Goal: Task Accomplishment & Management: Manage account settings

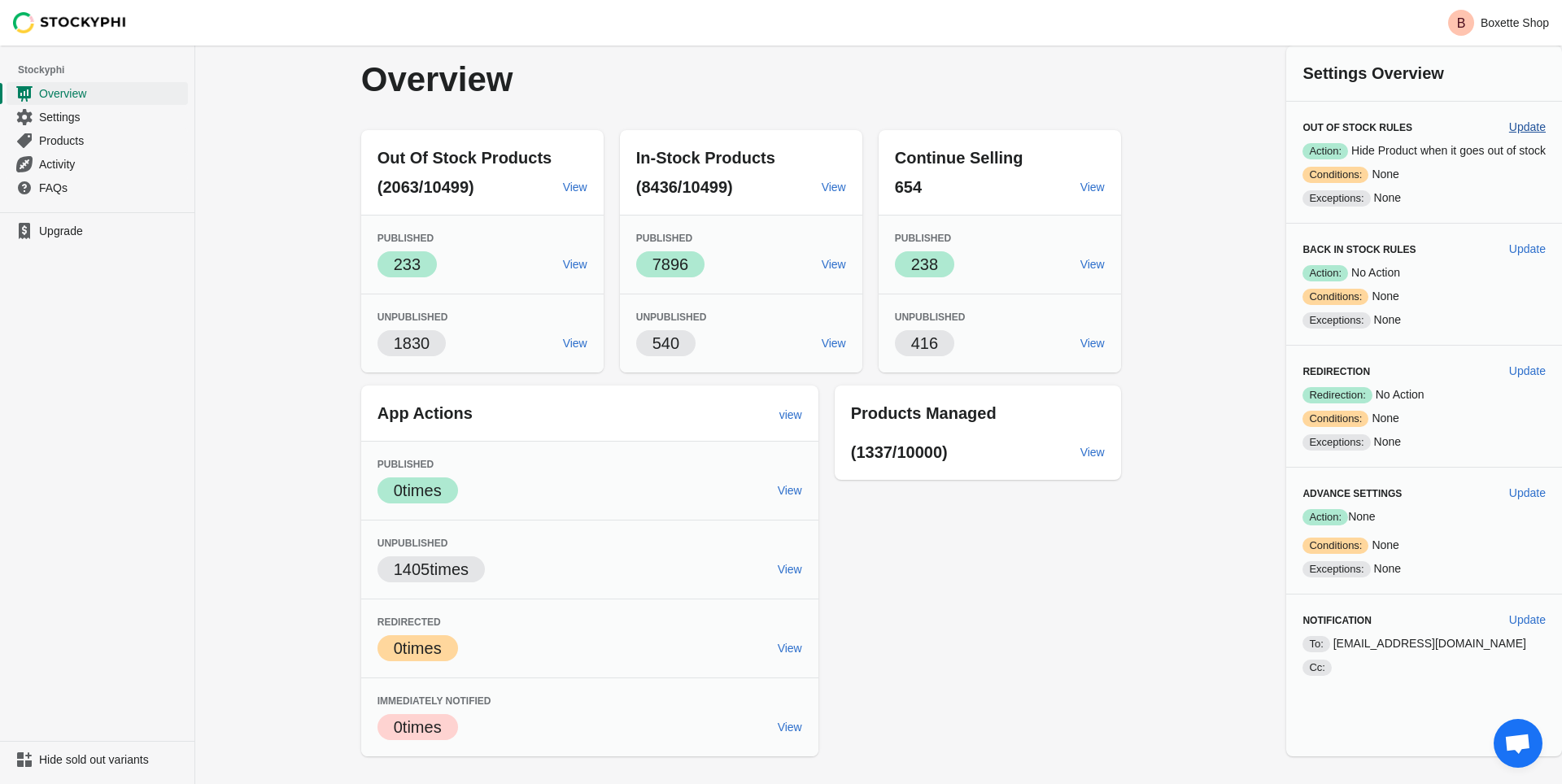
click at [1530, 129] on span "Update" at bounding box center [1527, 126] width 37 height 13
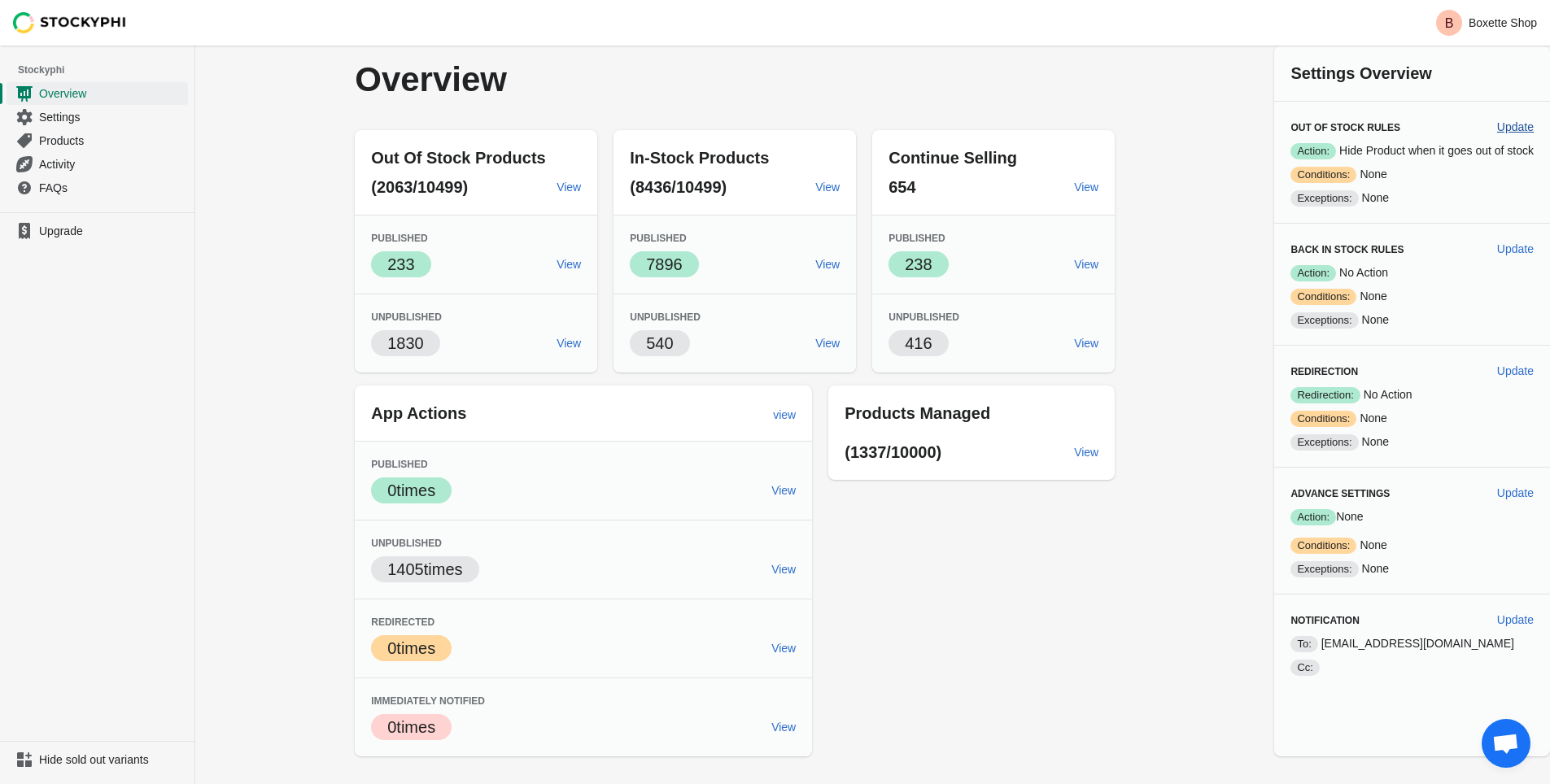
select select "hours"
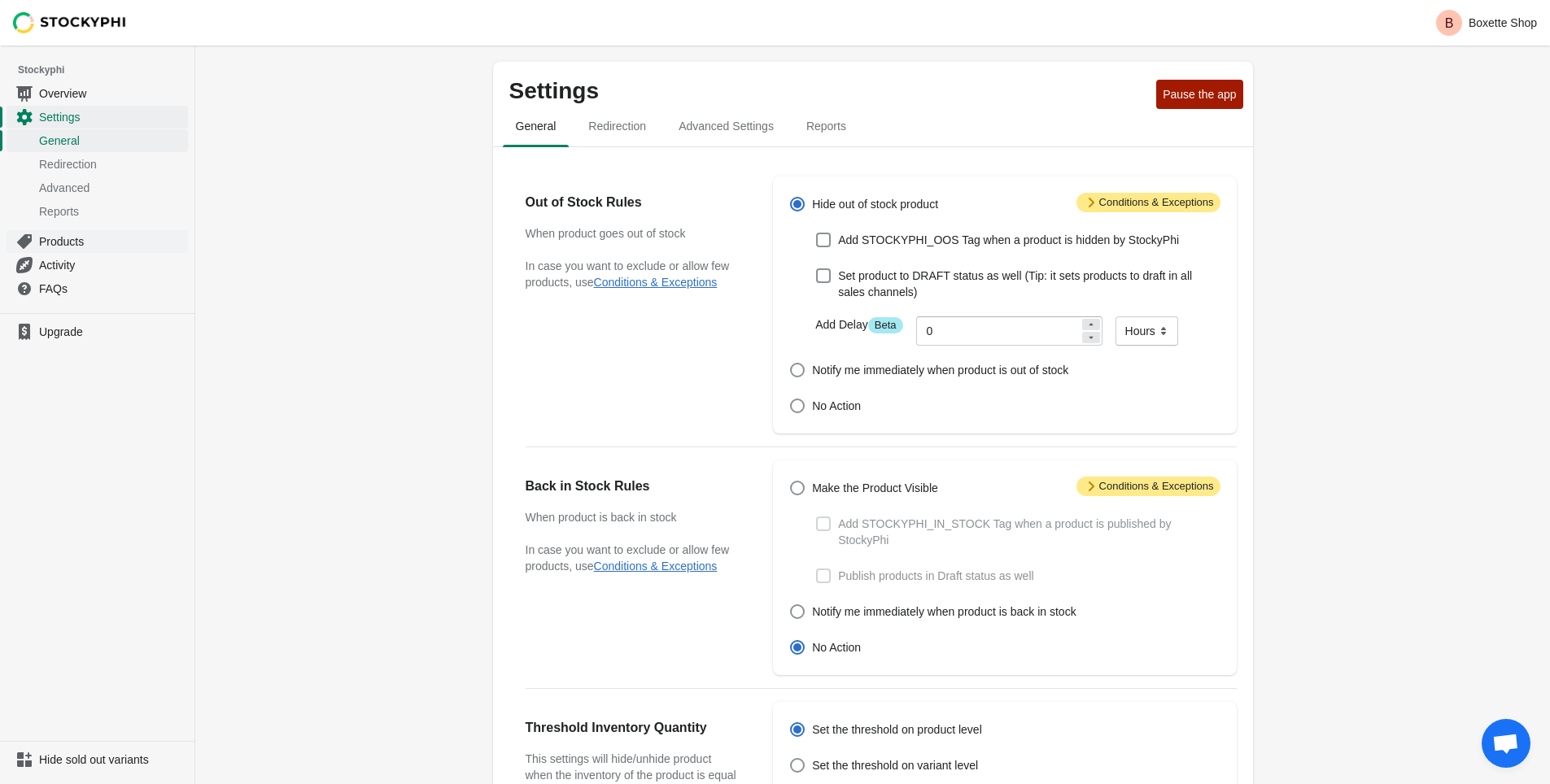
click at [57, 241] on span "Products" at bounding box center [112, 241] width 146 height 16
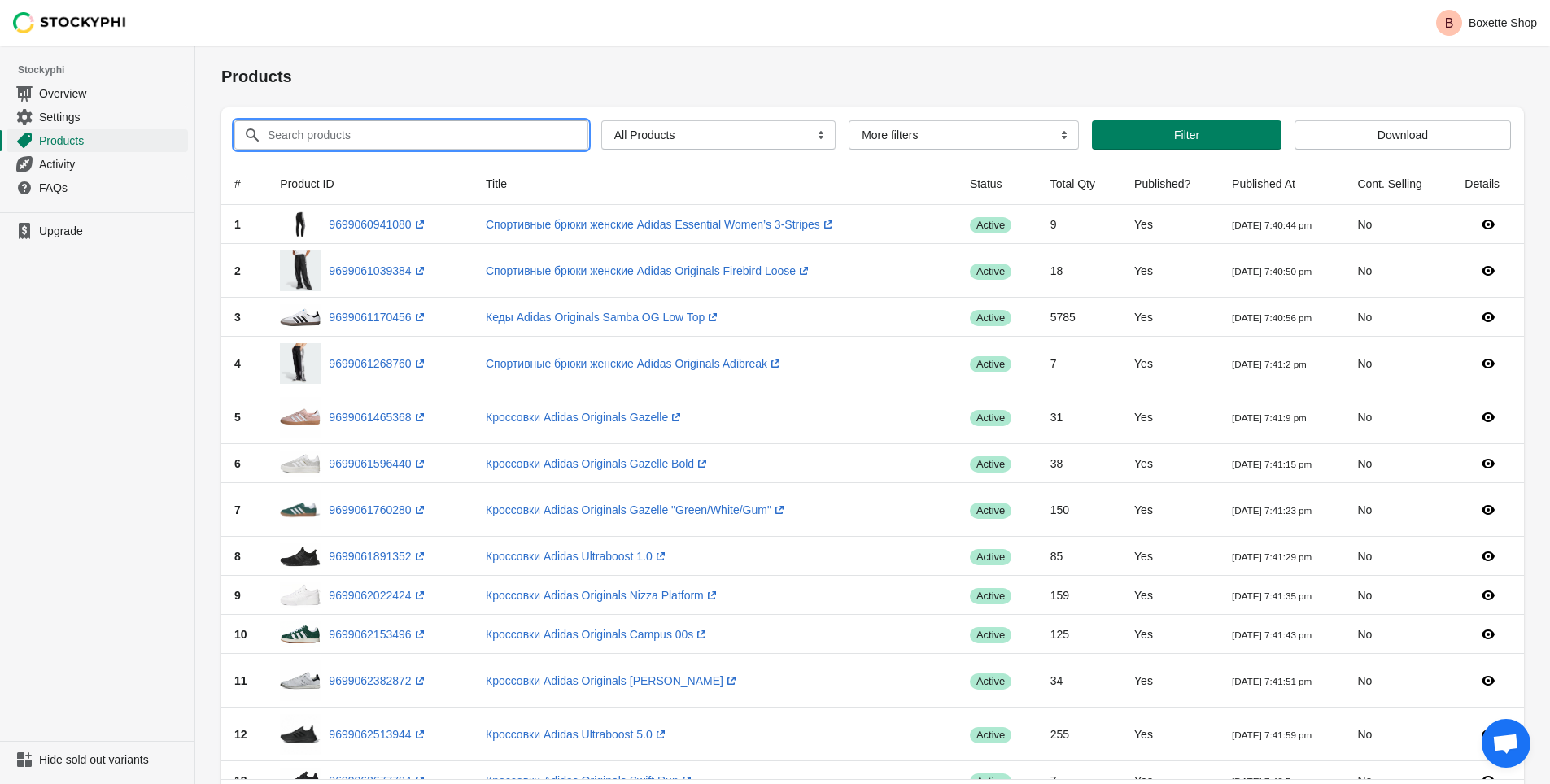
click at [309, 138] on input "Search products" at bounding box center [412, 134] width 292 height 29
paste input "Беспроводные наушники Apple Airpods Max 2024 (usb-c)"
type input "Беспроводные наушники Apple Airpods Max 2024 (usb-c)"
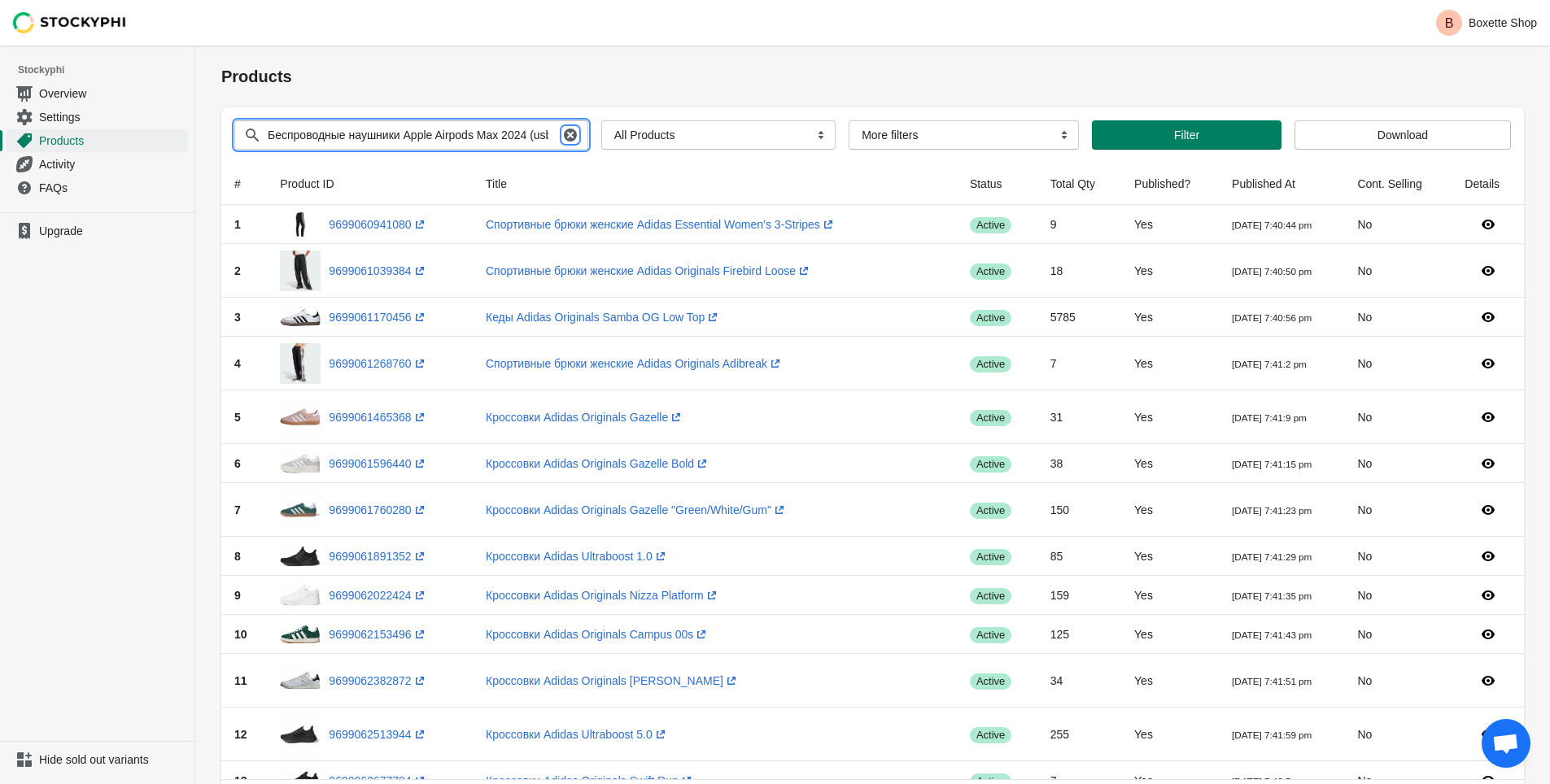
click at [564, 134] on icon "button" at bounding box center [570, 134] width 13 height 13
click at [72, 170] on span "Activity" at bounding box center [112, 163] width 146 height 16
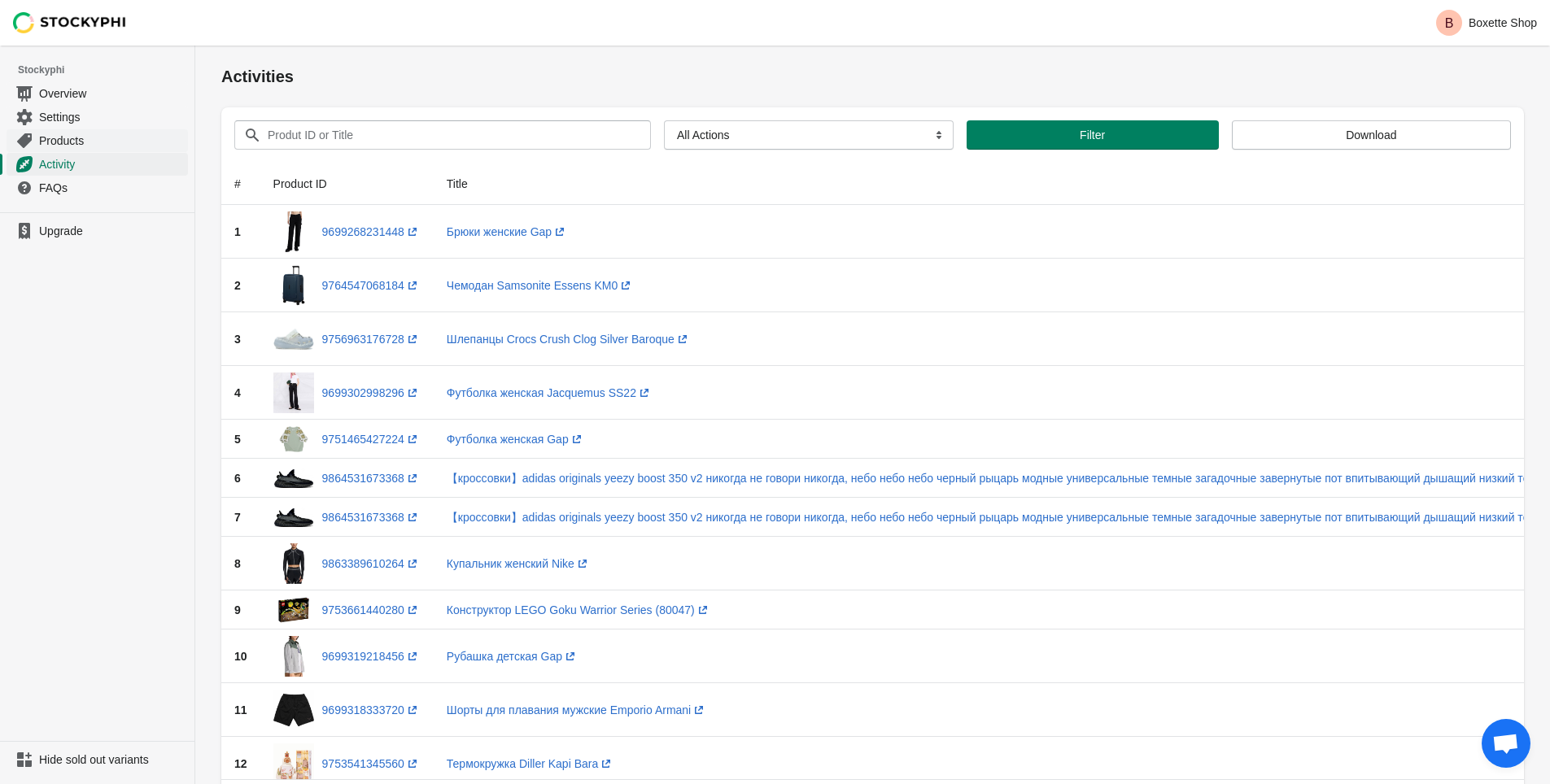
click at [62, 141] on span "Products" at bounding box center [112, 140] width 146 height 16
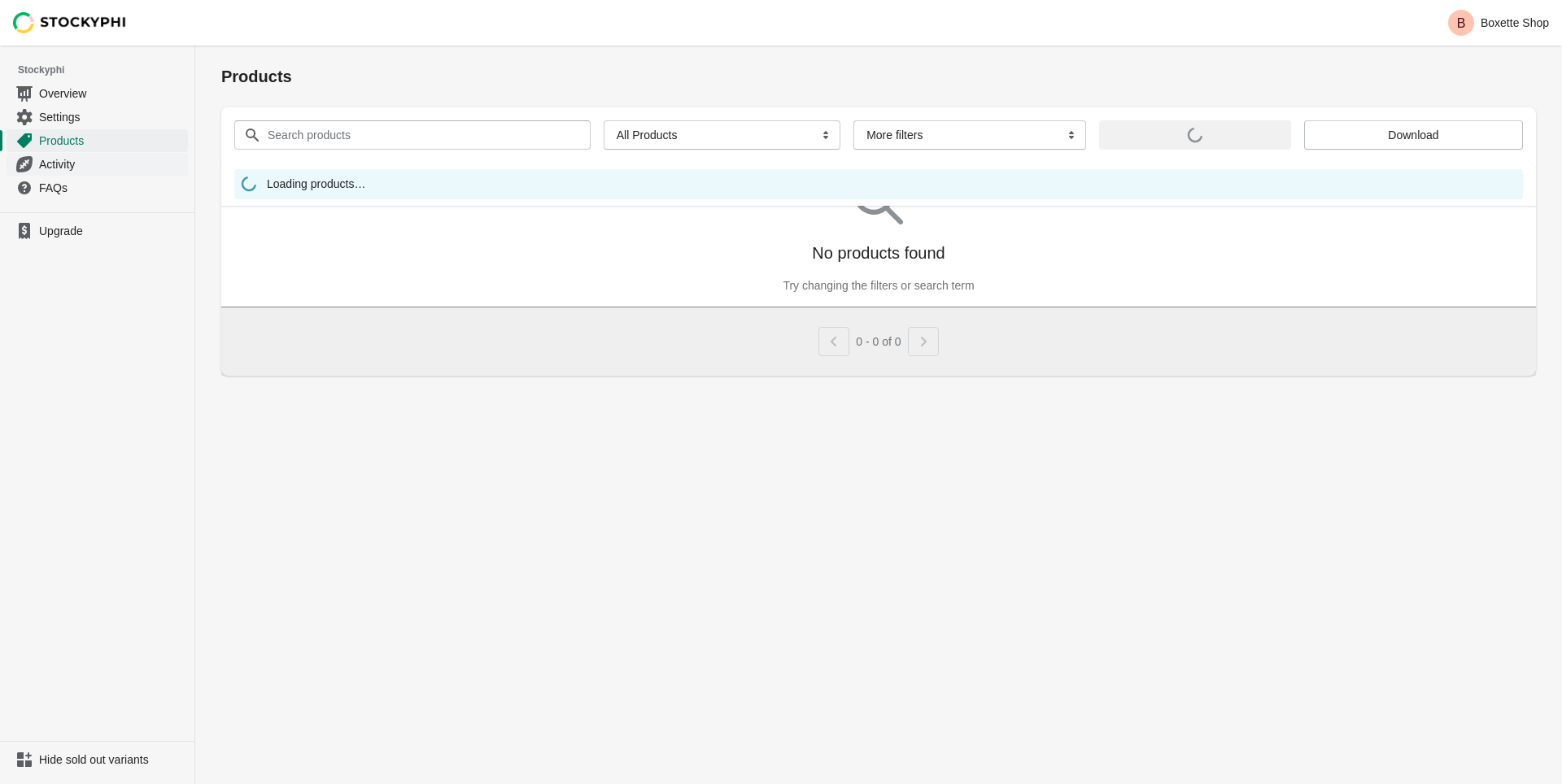
click at [59, 162] on span "Activity" at bounding box center [112, 163] width 146 height 16
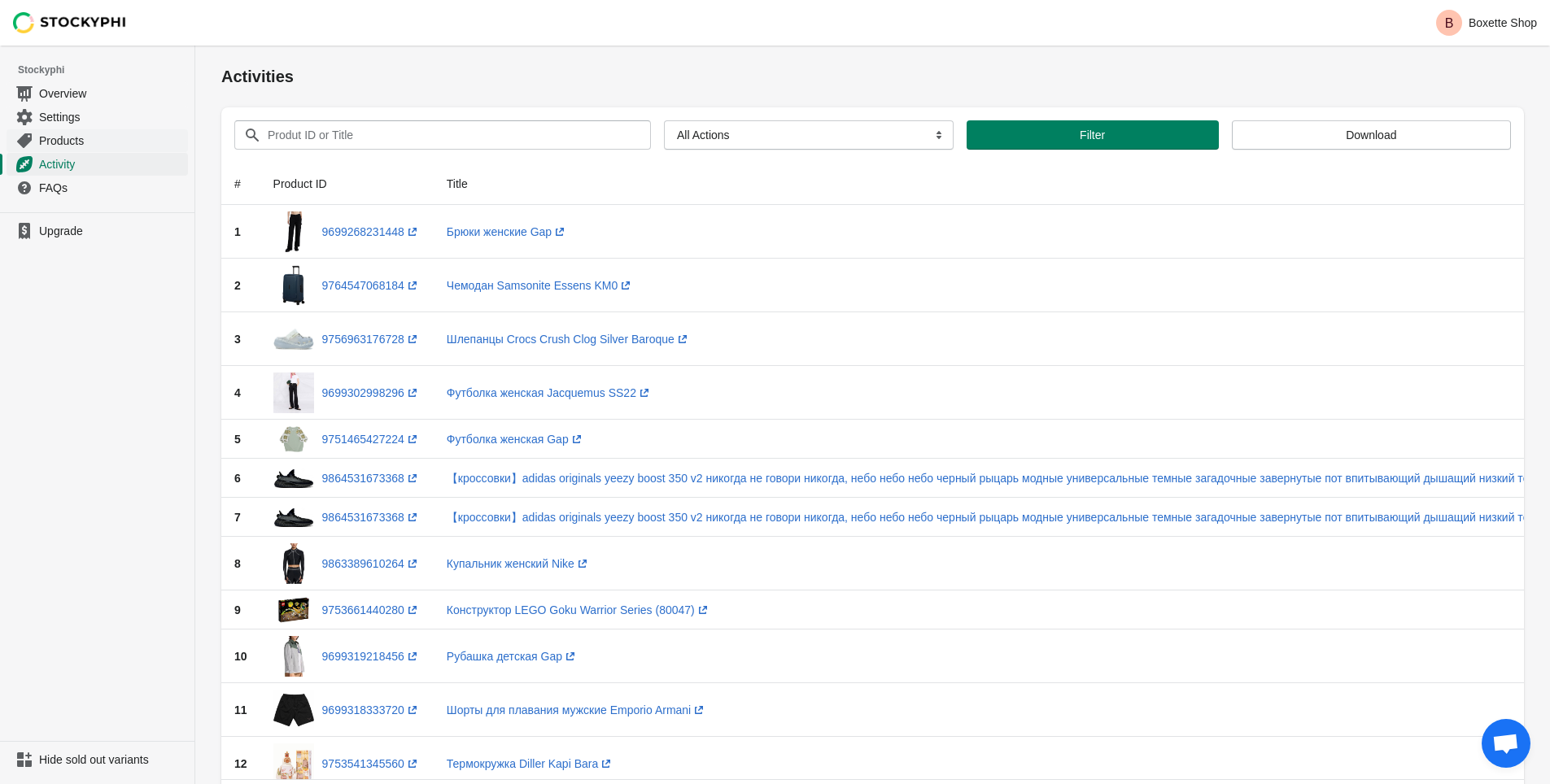
click at [69, 135] on span "Products" at bounding box center [112, 140] width 146 height 16
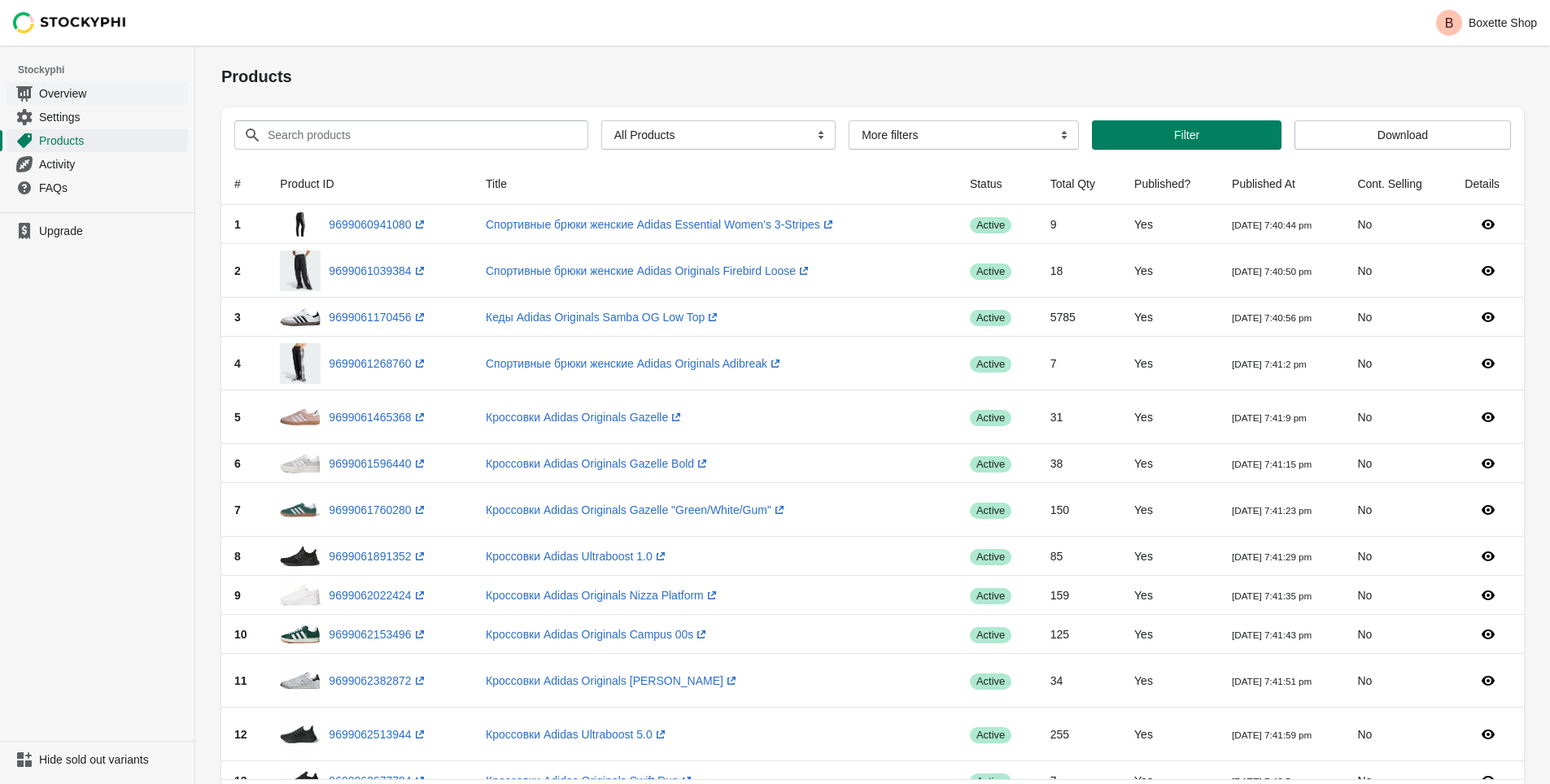
click at [60, 99] on span "Overview" at bounding box center [112, 93] width 146 height 16
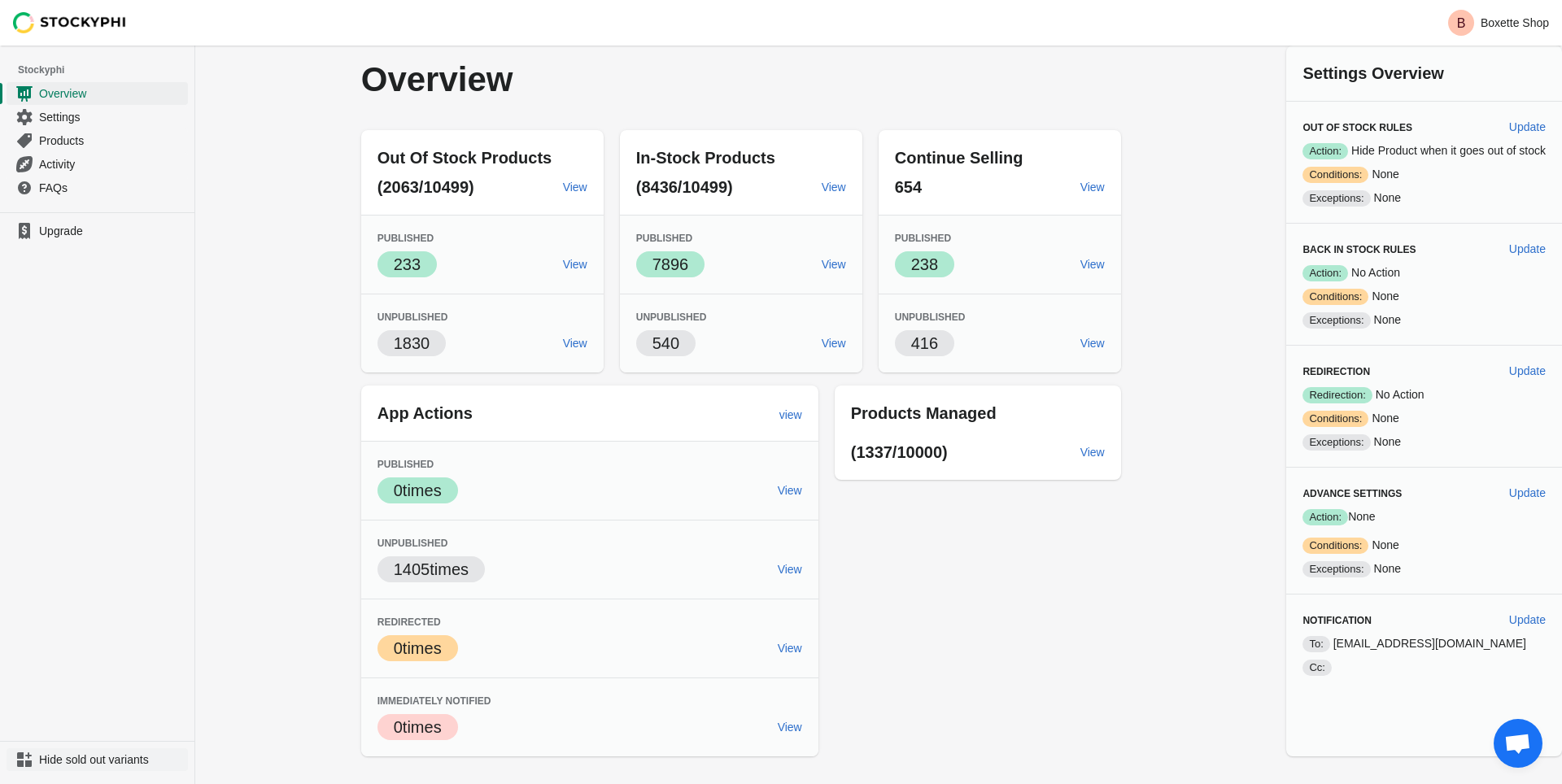
click at [102, 758] on span "Hide sold out variants" at bounding box center [112, 759] width 146 height 16
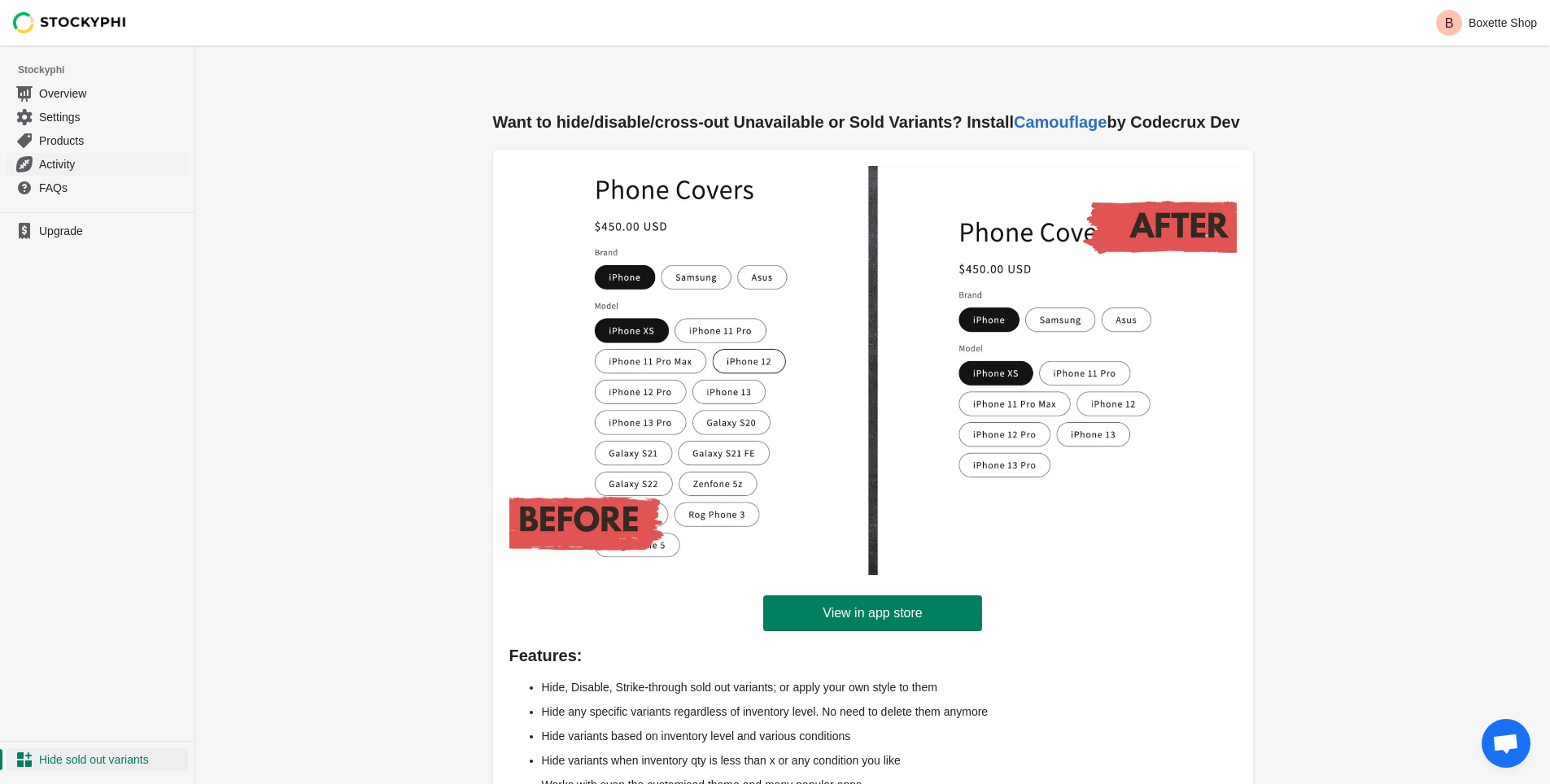
click at [58, 163] on span "Activity" at bounding box center [112, 163] width 146 height 16
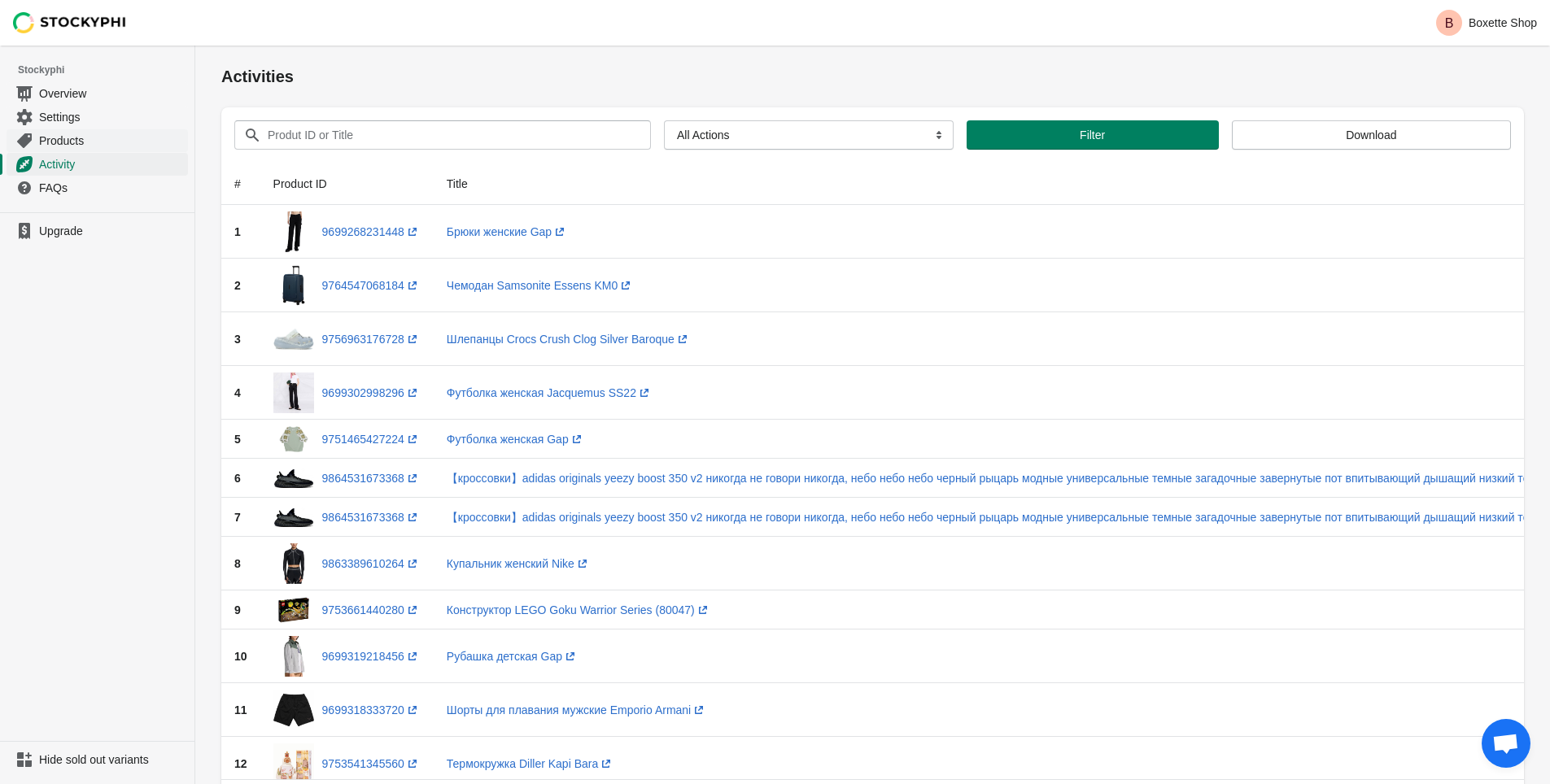
click at [59, 144] on span "Products" at bounding box center [112, 140] width 146 height 16
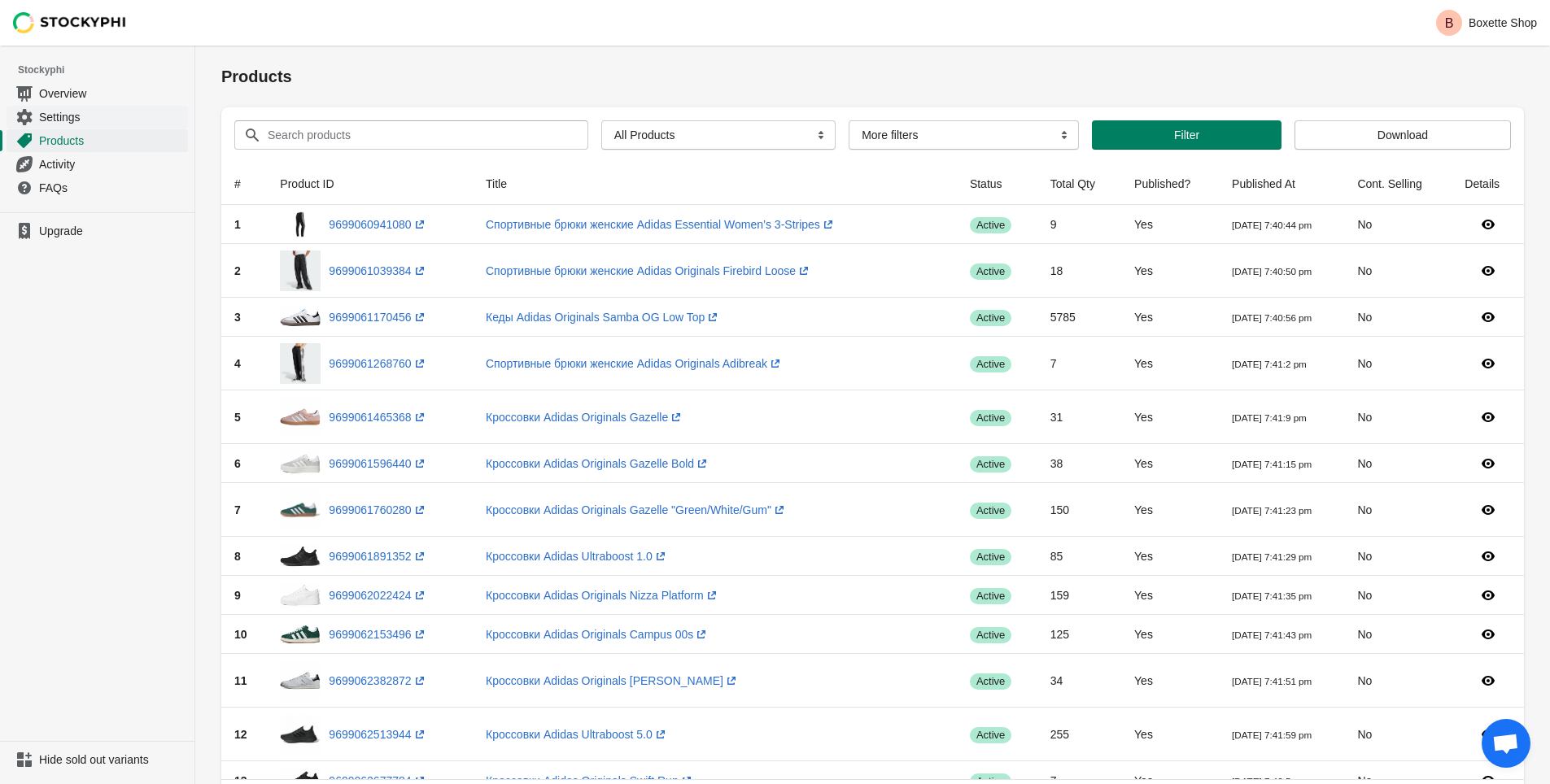
click at [61, 117] on span "Settings" at bounding box center [112, 117] width 146 height 16
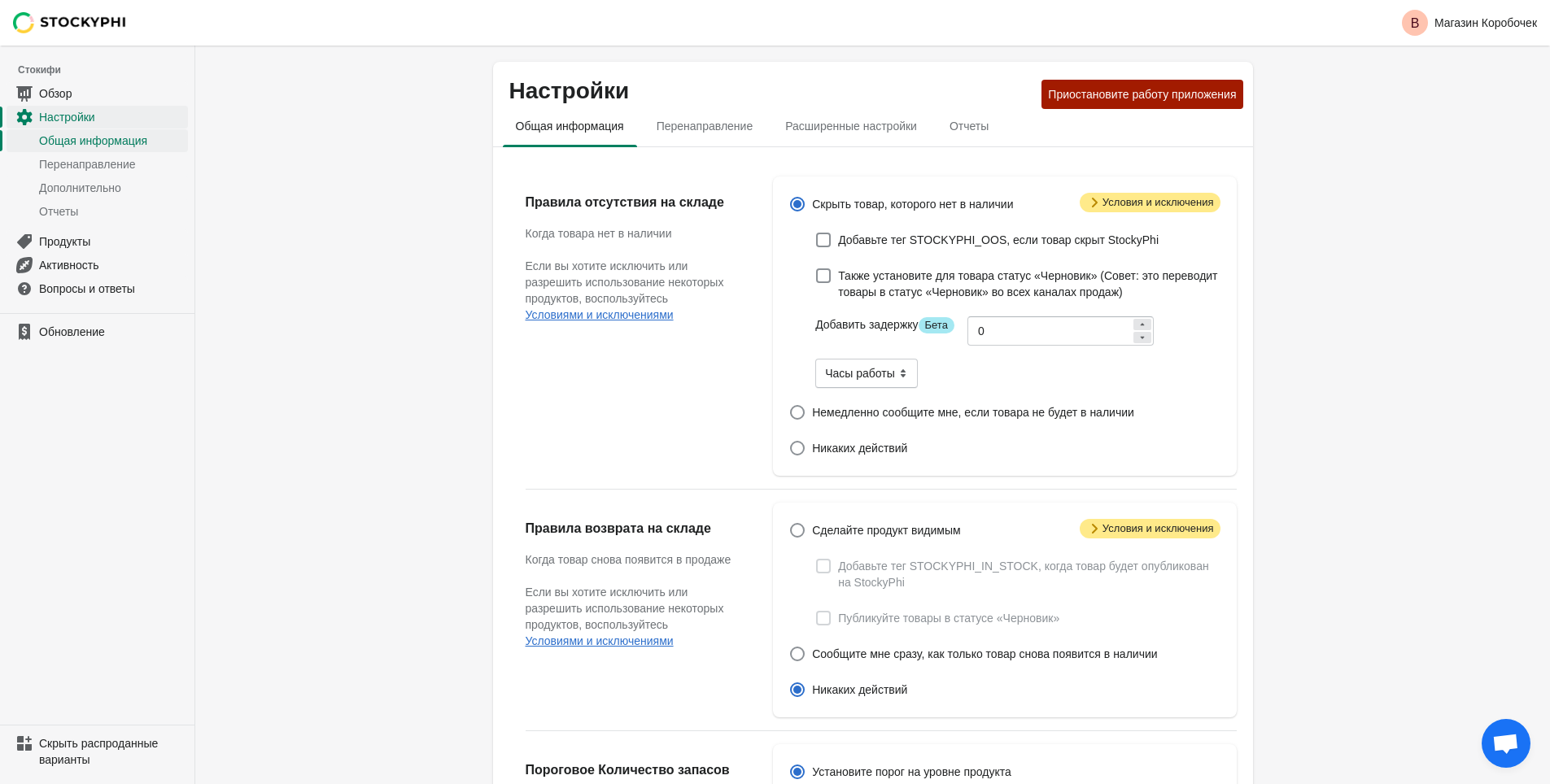
click at [1352, 155] on div "Настройки Приостановите работу приложения Общая информация Перенаправление Расш…" at bounding box center [872, 654] width 1355 height 1216
click at [703, 131] on ya-tr-span "Перенаправление" at bounding box center [705, 125] width 97 height 13
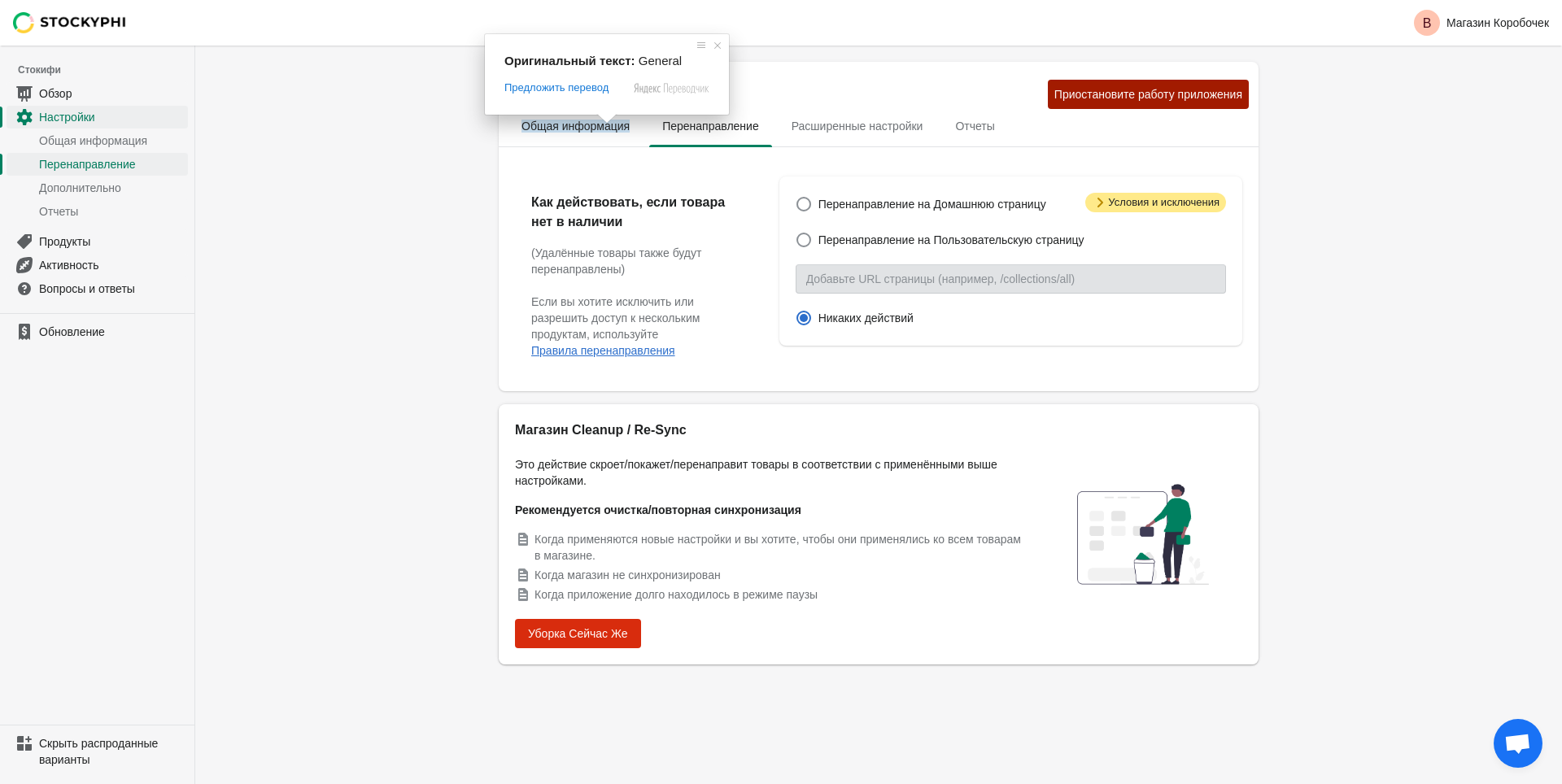
click at [566, 115] on div "Оригинальный текст: General Предложить перевод Отправить Спасибо, перевод отпра…" at bounding box center [606, 74] width 244 height 81
click at [570, 132] on ya-tr-span "Общая информация" at bounding box center [575, 125] width 108 height 13
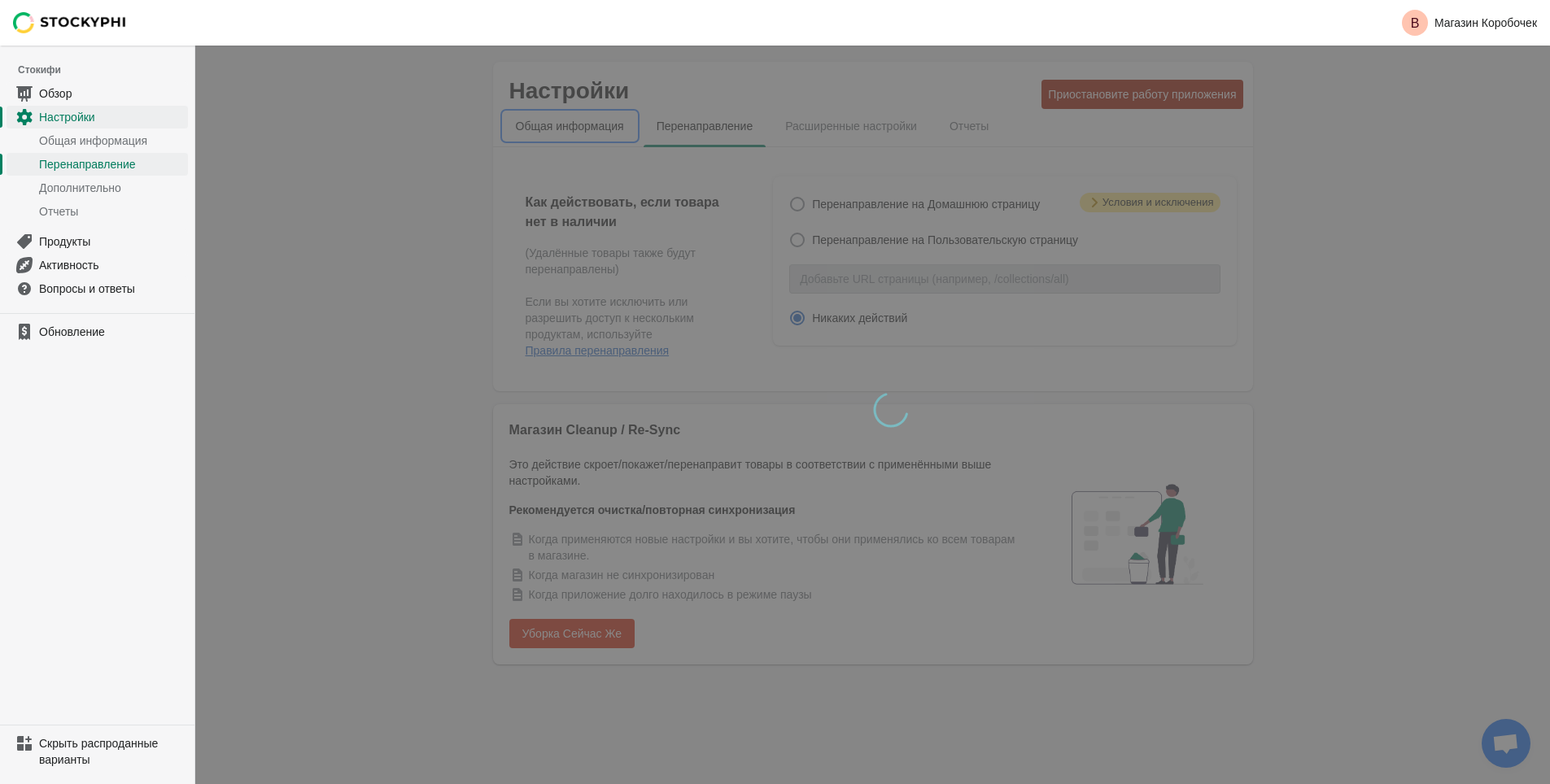
select select "hours"
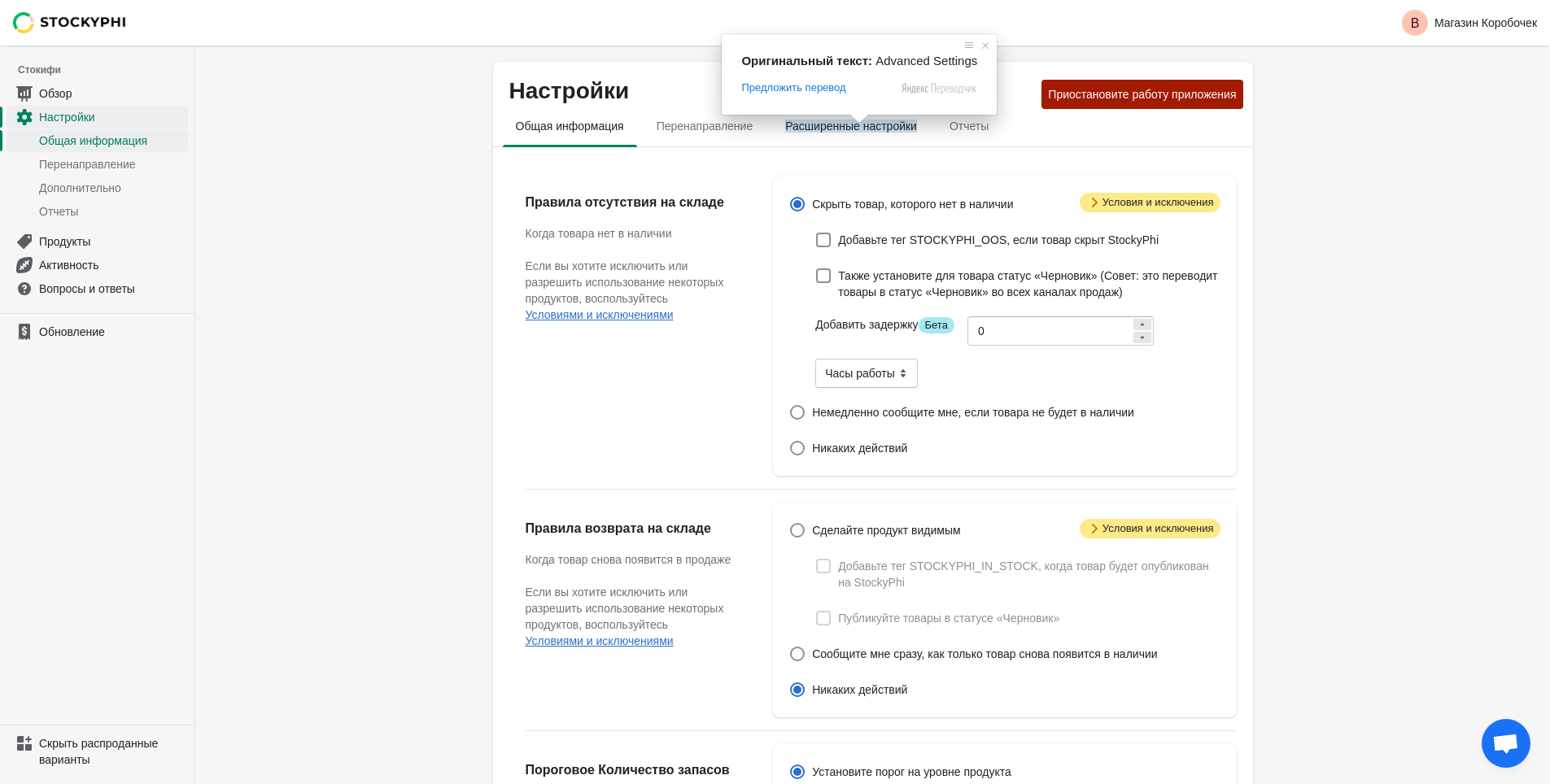
click at [857, 129] on ya-tr-span "Расширенные настройки" at bounding box center [851, 125] width 132 height 13
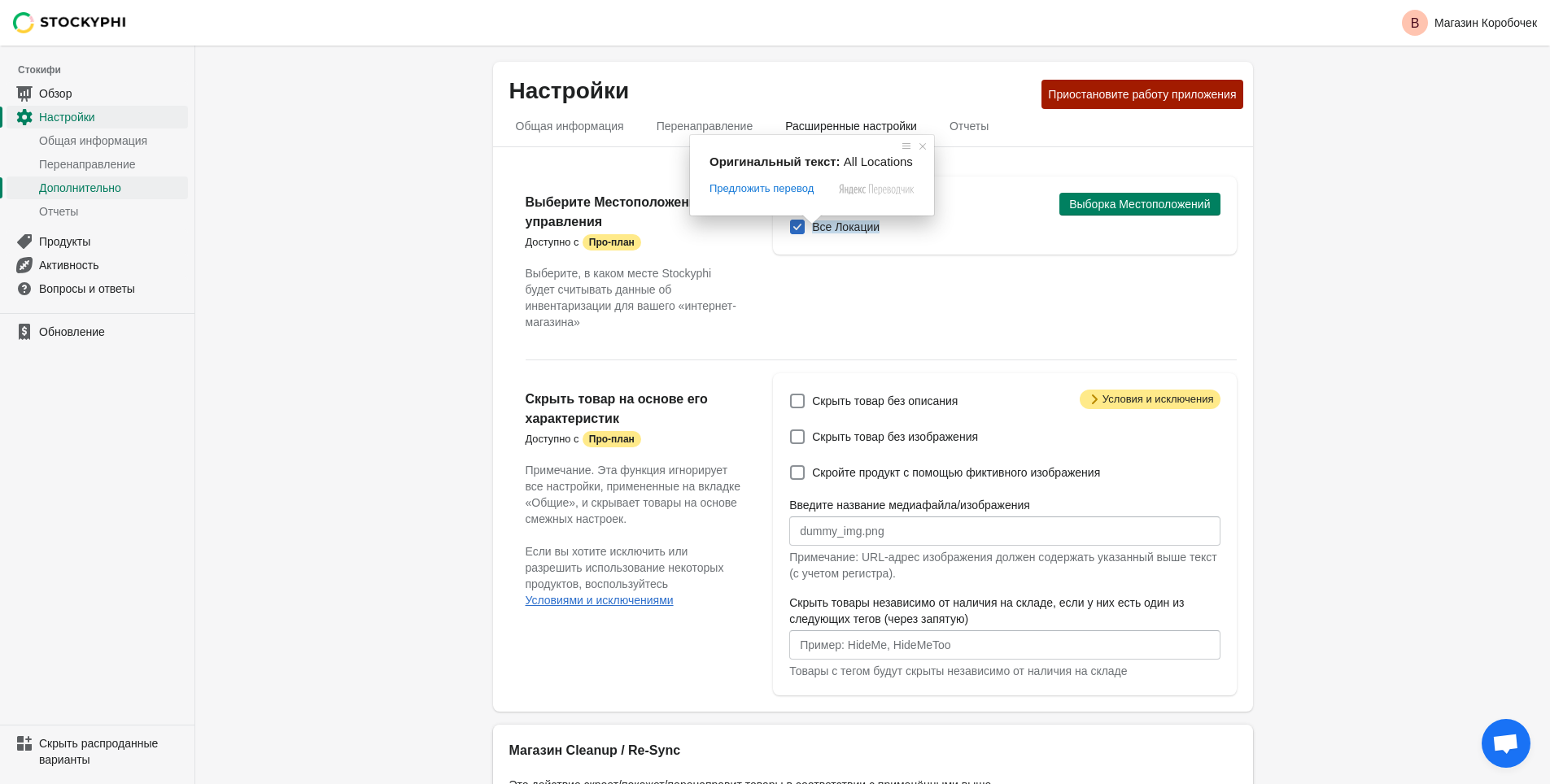
click at [838, 230] on ya-tr-span "Все Локации" at bounding box center [846, 226] width 67 height 13
click at [791, 220] on input "Все Локации" at bounding box center [790, 220] width 1 height 1
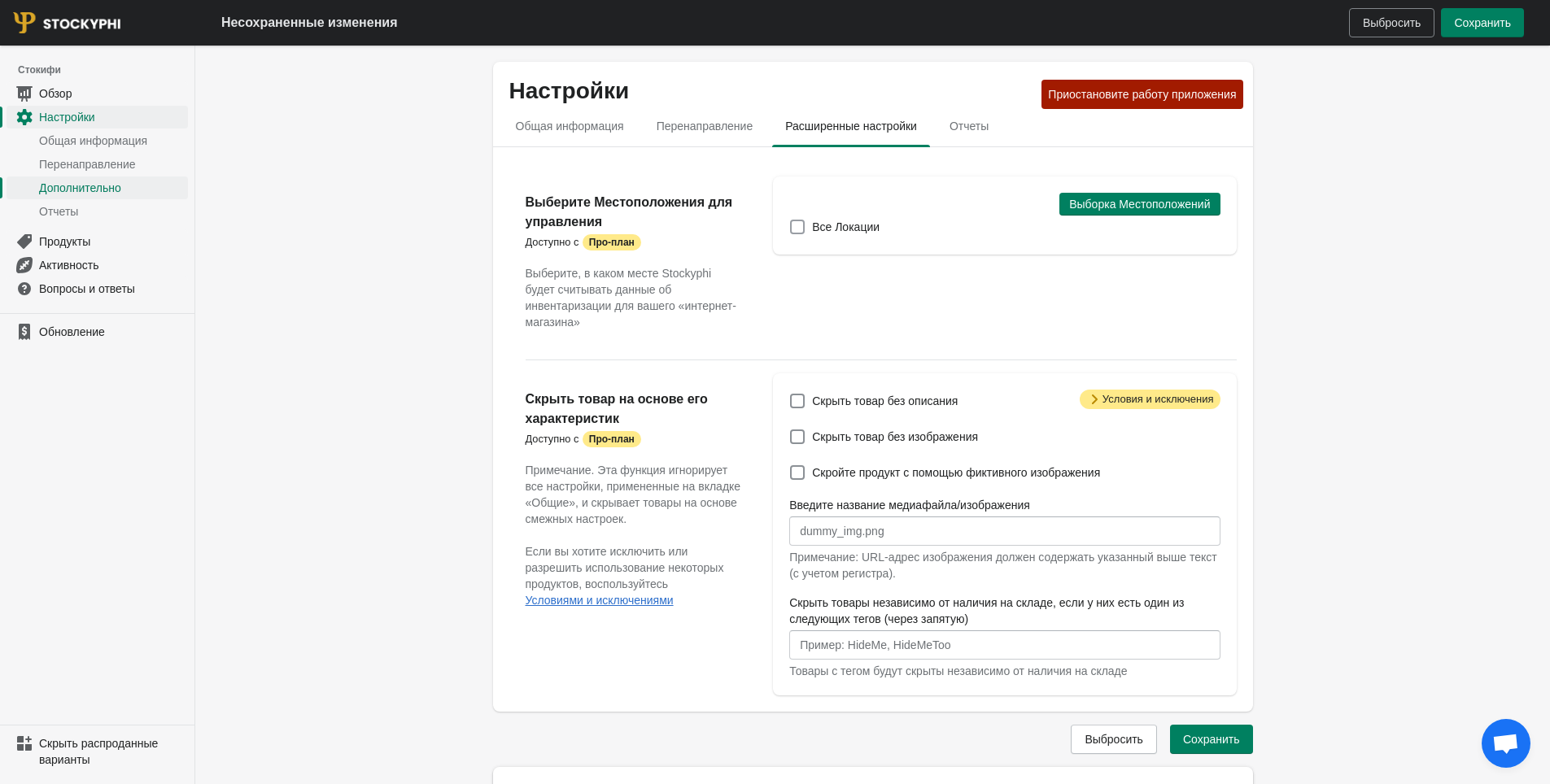
click at [838, 230] on ya-tr-span "Все Локации" at bounding box center [846, 226] width 67 height 13
click at [791, 220] on input "Все Локации" at bounding box center [790, 220] width 1 height 1
checkbox input "true"
click at [1080, 208] on ya-tr-span "Выборка Местоположений" at bounding box center [1139, 203] width 141 height 13
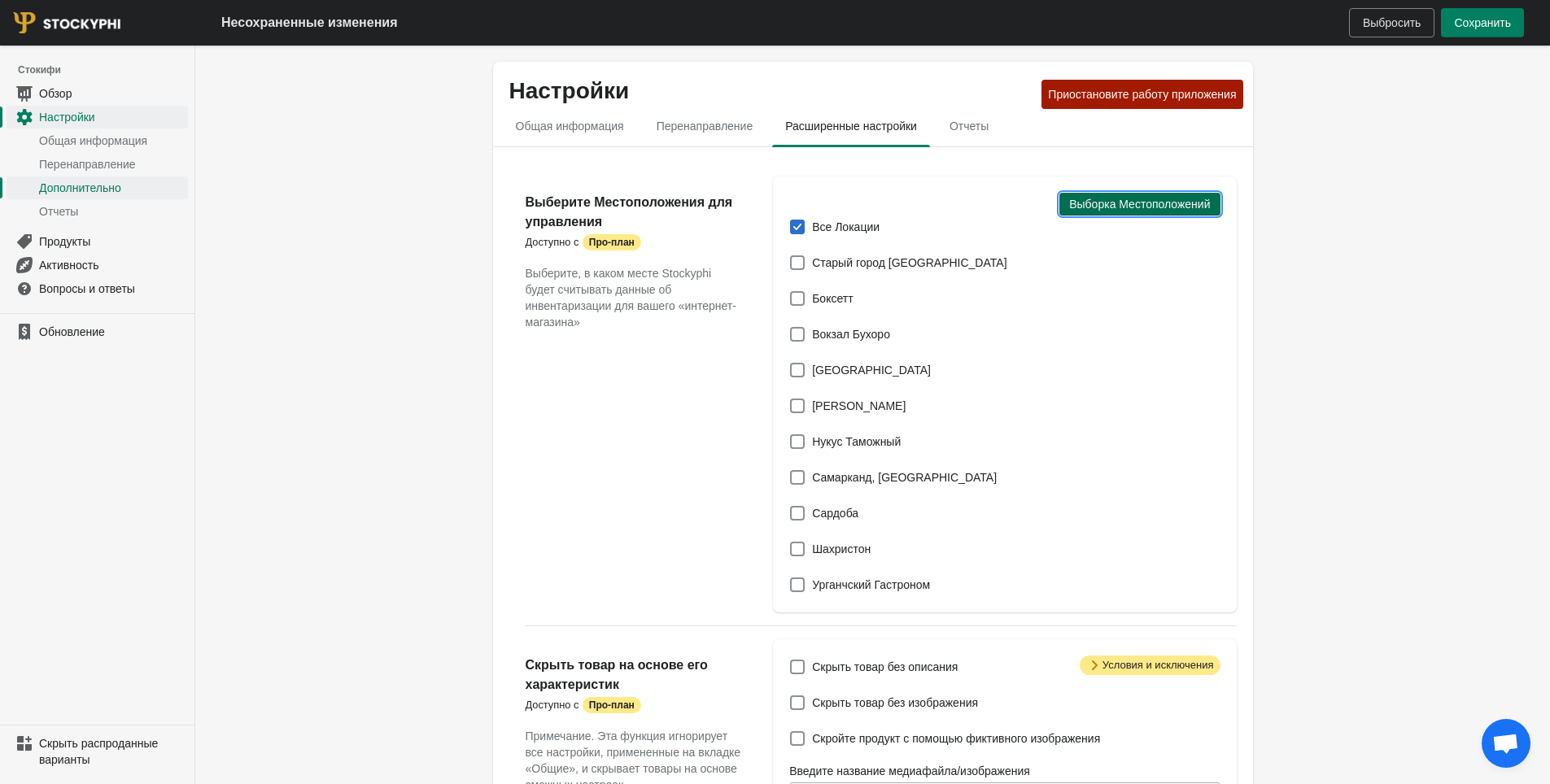
click at [1102, 204] on ya-tr-span "Выборка Местоположений" at bounding box center [1139, 203] width 141 height 13
click at [56, 93] on ya-tr-span "Обзор" at bounding box center [55, 93] width 32 height 13
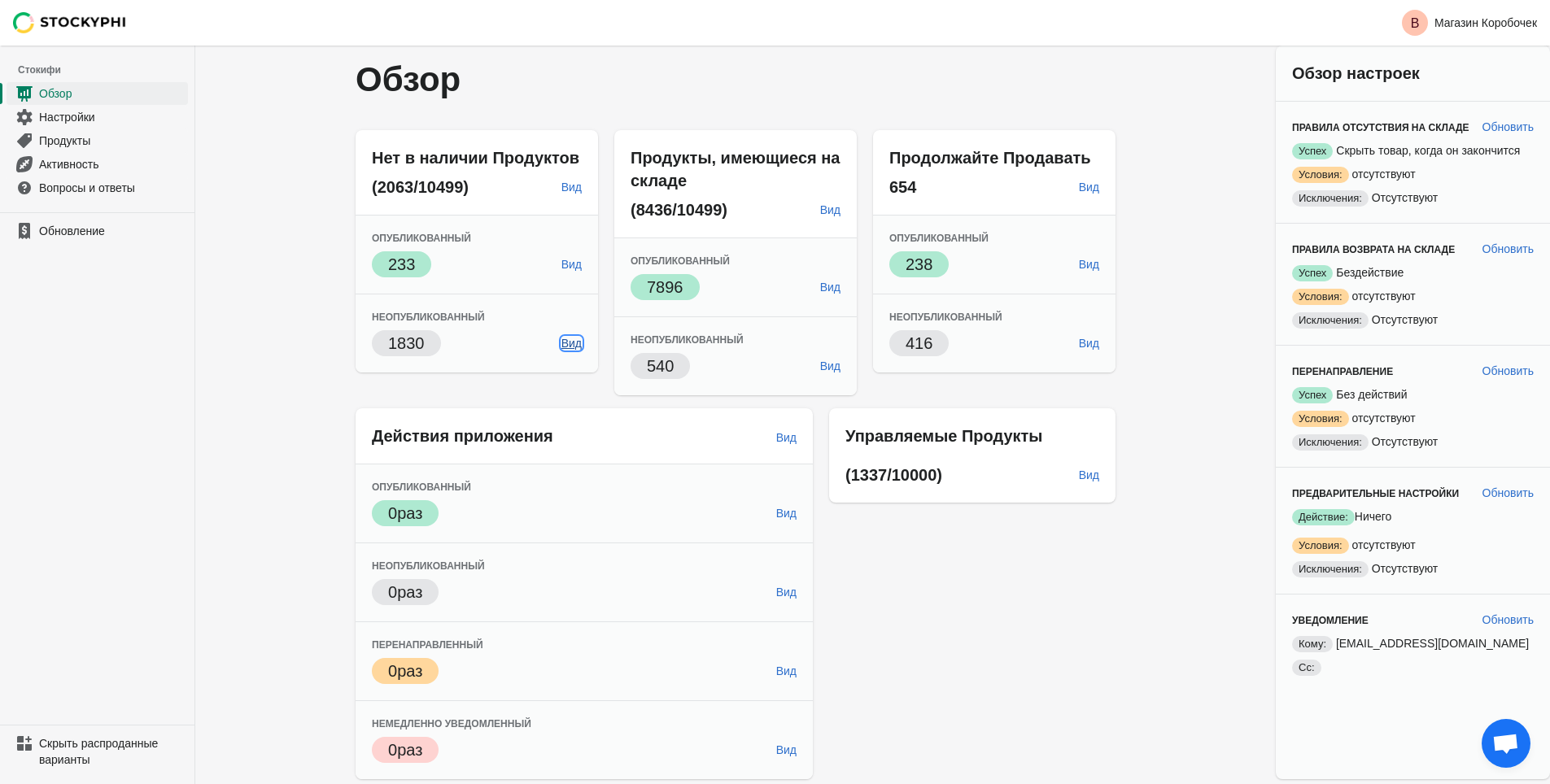
click at [579, 343] on span "Вид" at bounding box center [571, 343] width 20 height 13
click at [81, 94] on span "Обзор" at bounding box center [112, 93] width 146 height 16
